Goal: Task Accomplishment & Management: Complete application form

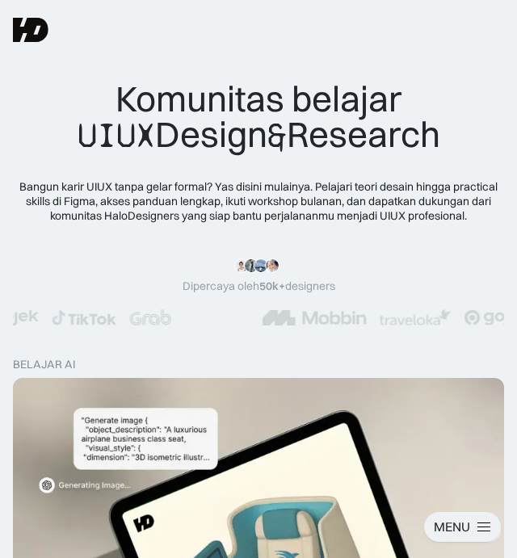
click at [41, 23] on img at bounding box center [31, 30] width 36 height 24
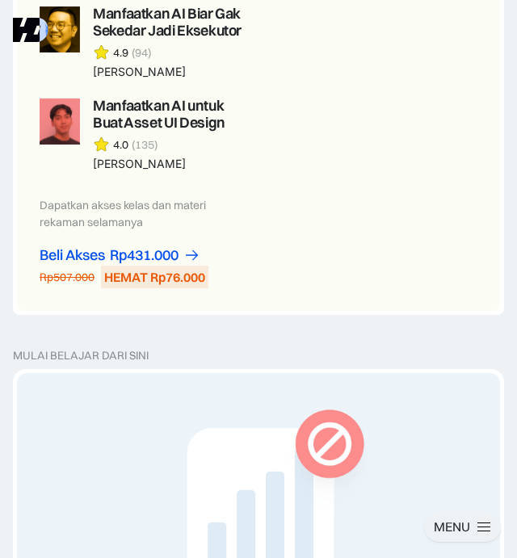
scroll to position [1490, 0]
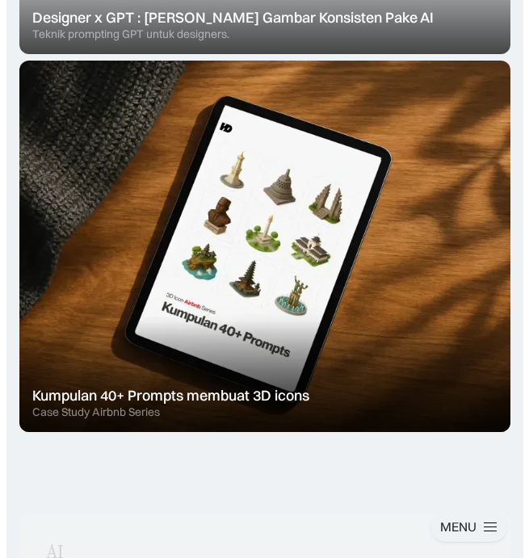
scroll to position [711, 0]
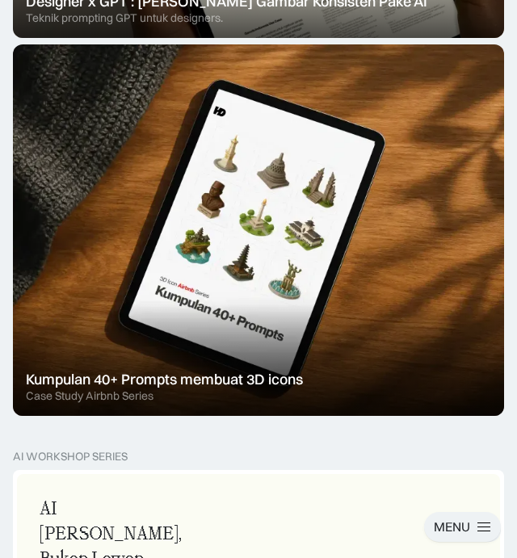
click at [450, 521] on div "MENU" at bounding box center [451, 526] width 36 height 17
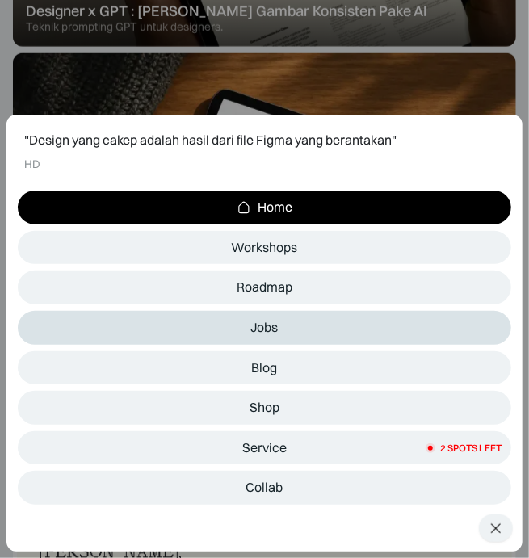
click at [274, 337] on link "Jobs" at bounding box center [264, 328] width 493 height 34
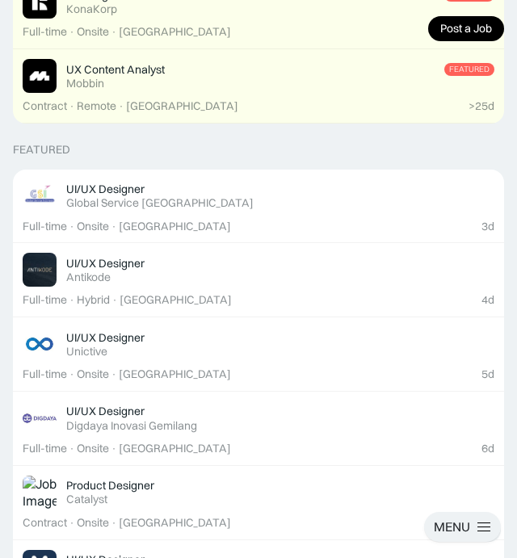
scroll to position [474, 0]
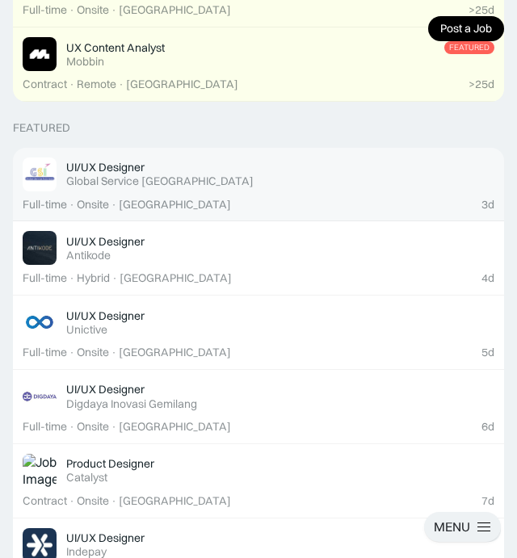
click at [199, 195] on link "UI/UX Designer Featured Global Service [GEOGRAPHIC_DATA] 3d Full-time · Onsite …" at bounding box center [258, 185] width 491 height 74
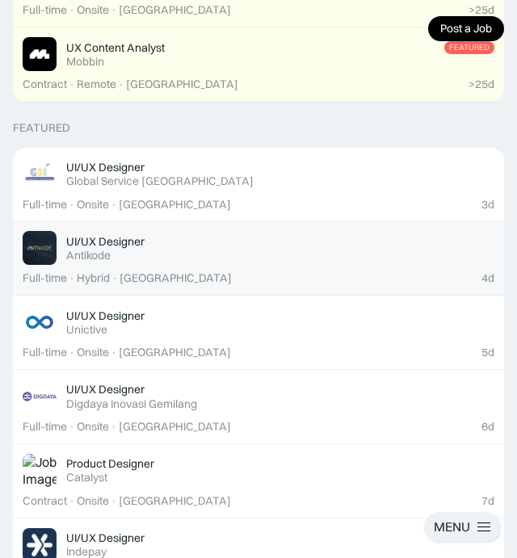
click at [224, 272] on div "4d Full-time · Hybrid · Tangerang" at bounding box center [258, 278] width 471 height 14
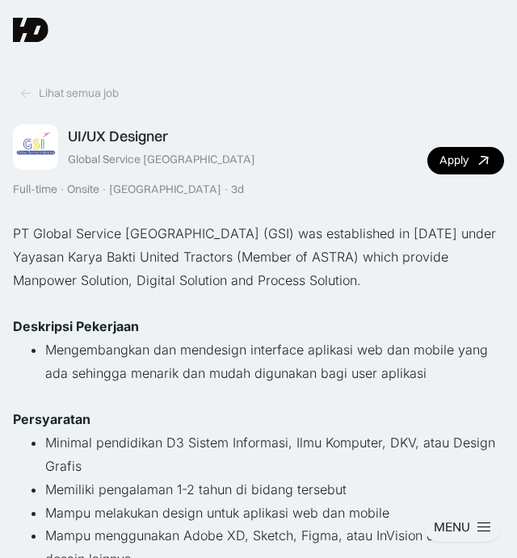
click at [455, 144] on div "UI/UX Designer Global Service Indonesia Full-time · Onsite · Jakarta · 3d Apply" at bounding box center [258, 160] width 491 height 72
click at [467, 163] on div "Apply" at bounding box center [453, 160] width 29 height 14
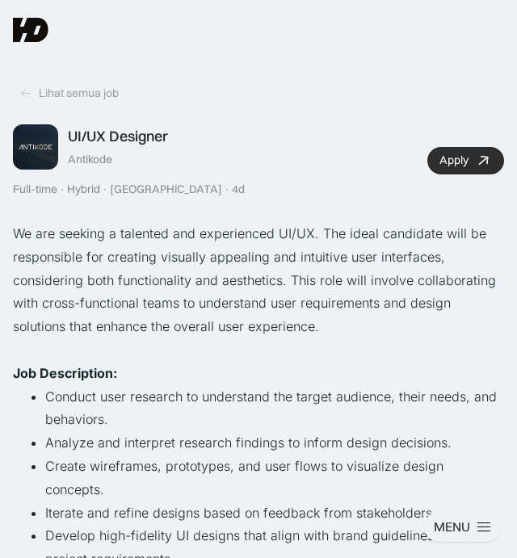
click at [447, 161] on div "Apply" at bounding box center [453, 160] width 29 height 14
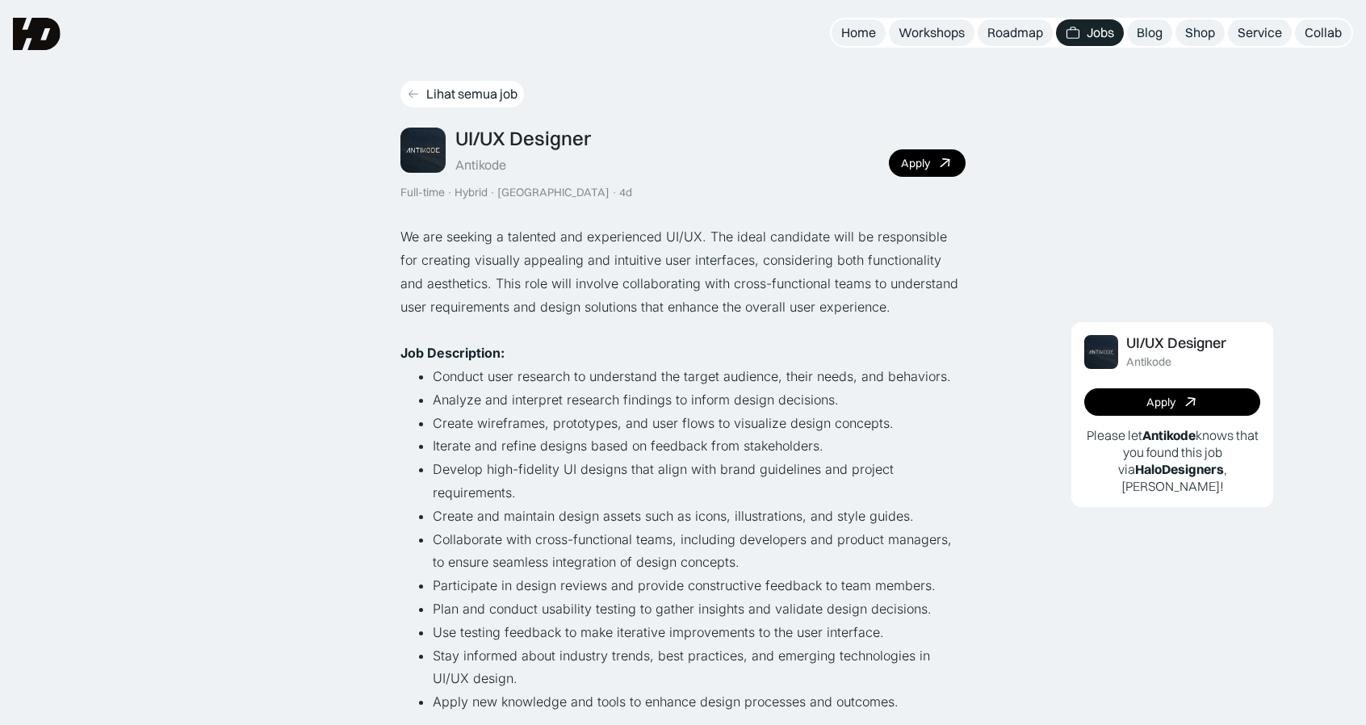
click at [431, 101] on div "Lihat semua job" at bounding box center [471, 94] width 91 height 17
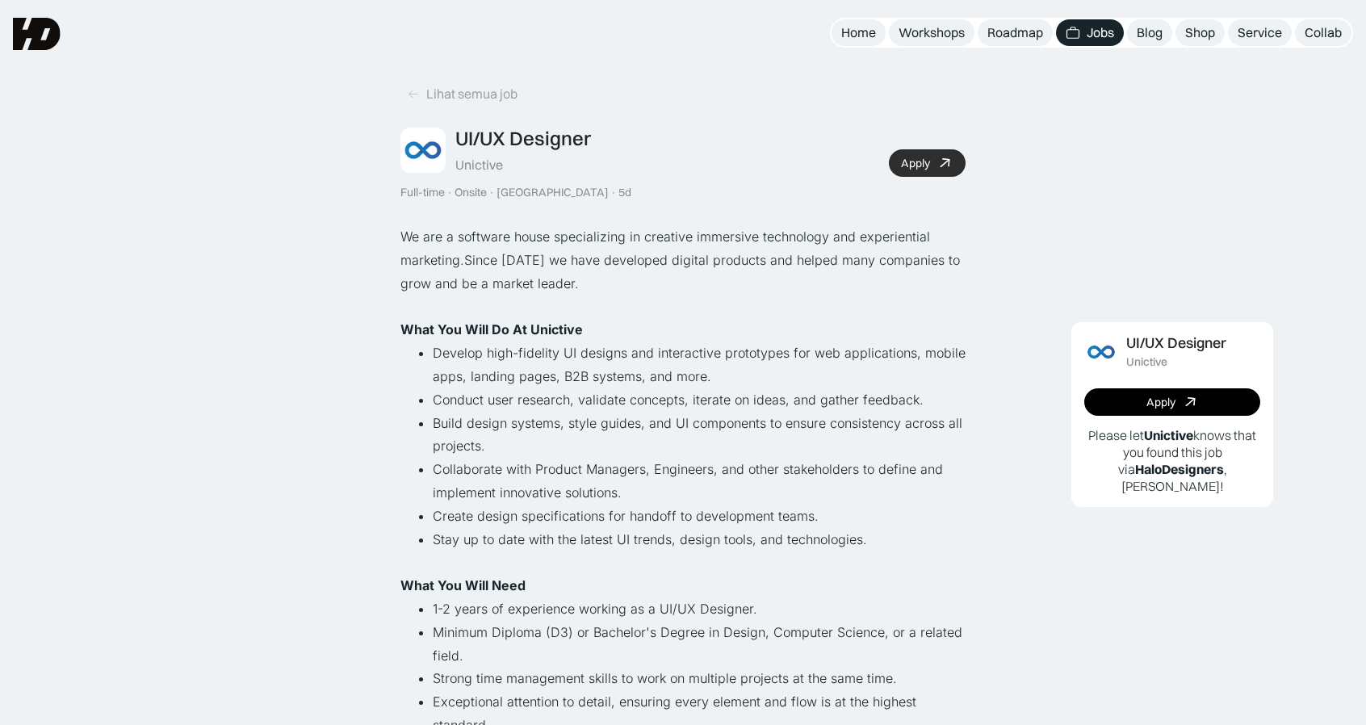
click at [944, 170] on icon at bounding box center [944, 163] width 23 height 23
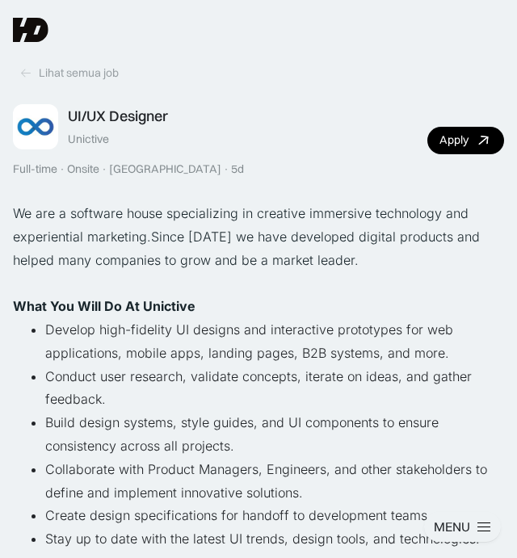
scroll to position [19, 0]
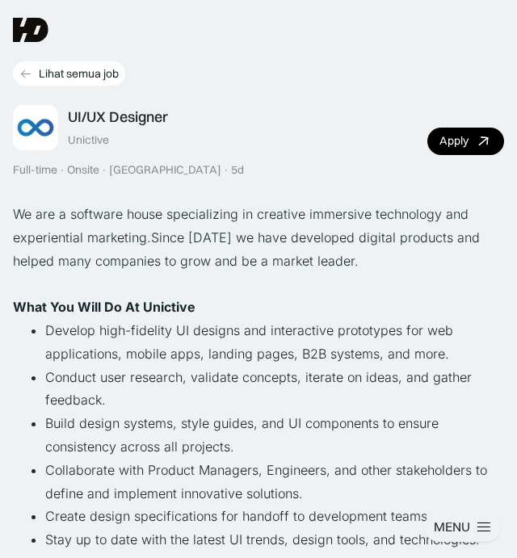
click at [79, 77] on div "Lihat semua job" at bounding box center [79, 73] width 80 height 15
